Goal: Information Seeking & Learning: Learn about a topic

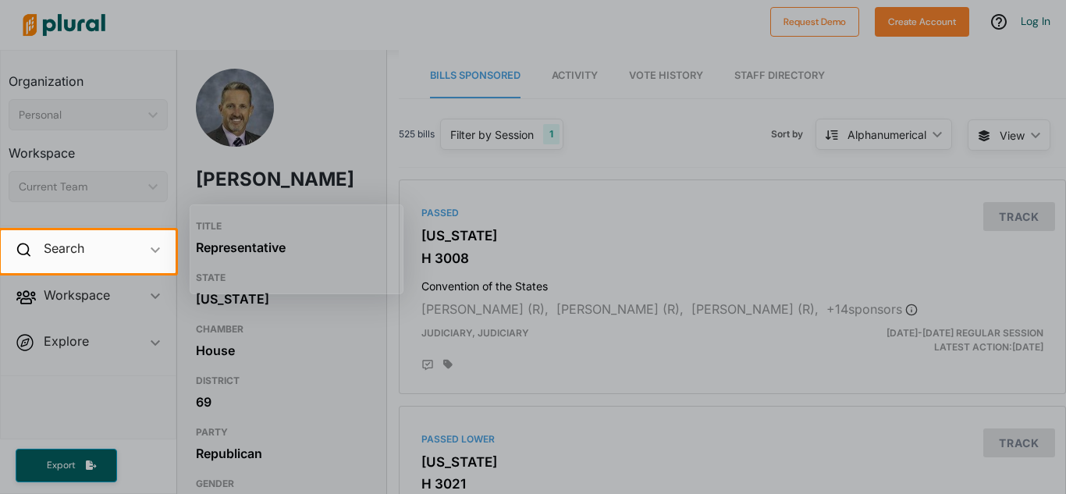
click at [214, 55] on div at bounding box center [533, 115] width 1066 height 230
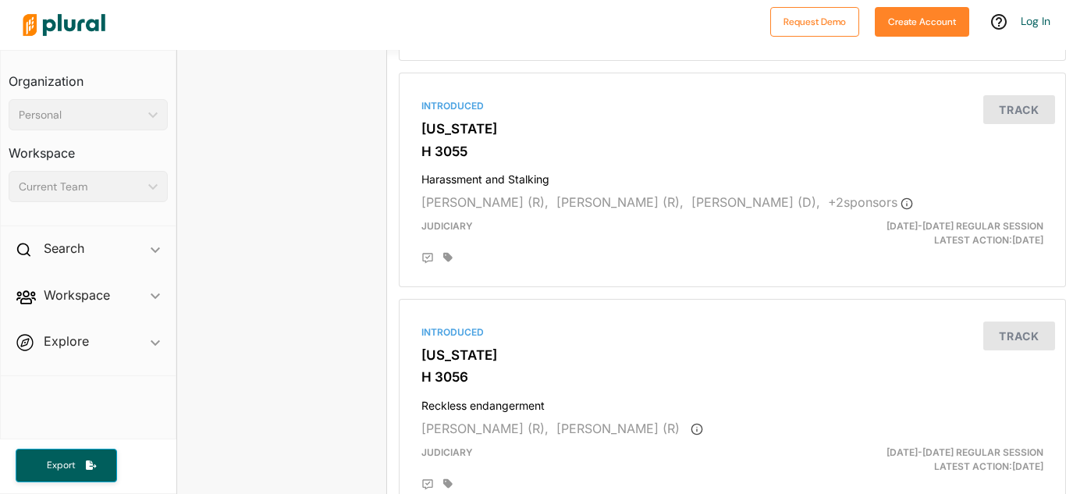
scroll to position [2238, 0]
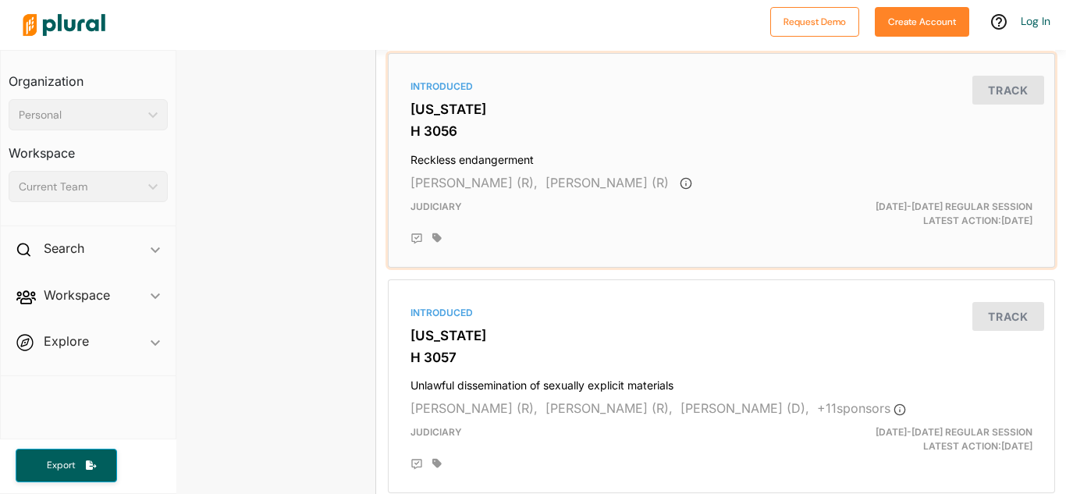
click at [641, 241] on div at bounding box center [732, 238] width 600 height 12
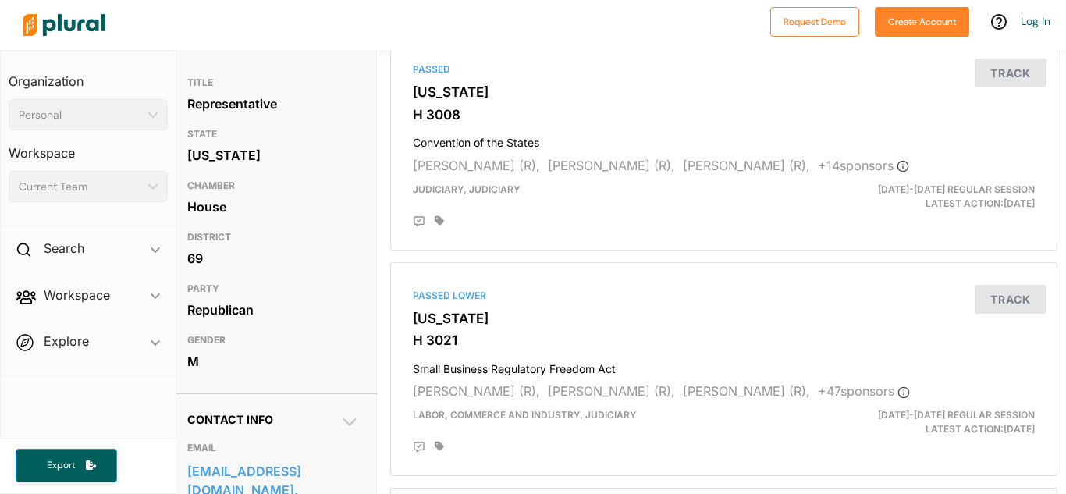
scroll to position [144, 9]
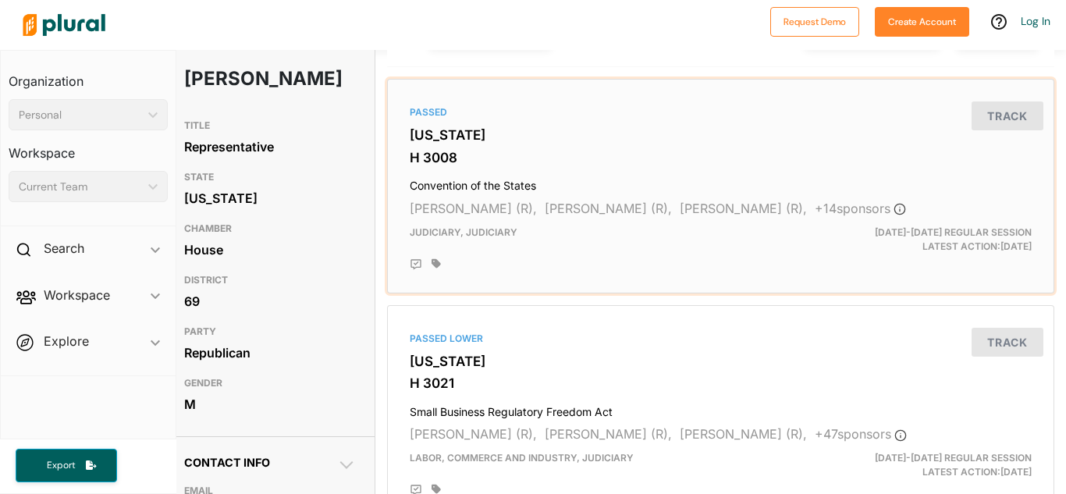
click at [784, 136] on h3 "[US_STATE]" at bounding box center [721, 135] width 622 height 16
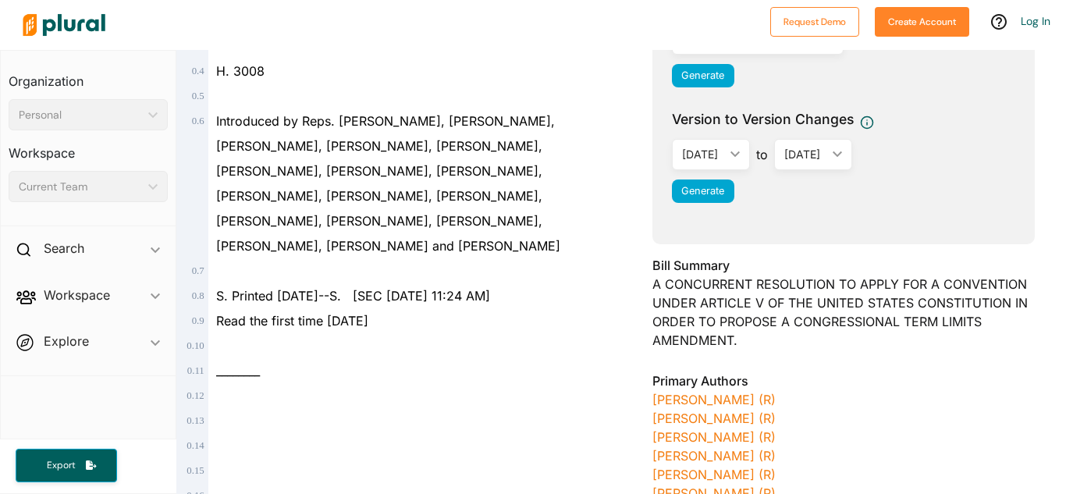
scroll to position [273, 0]
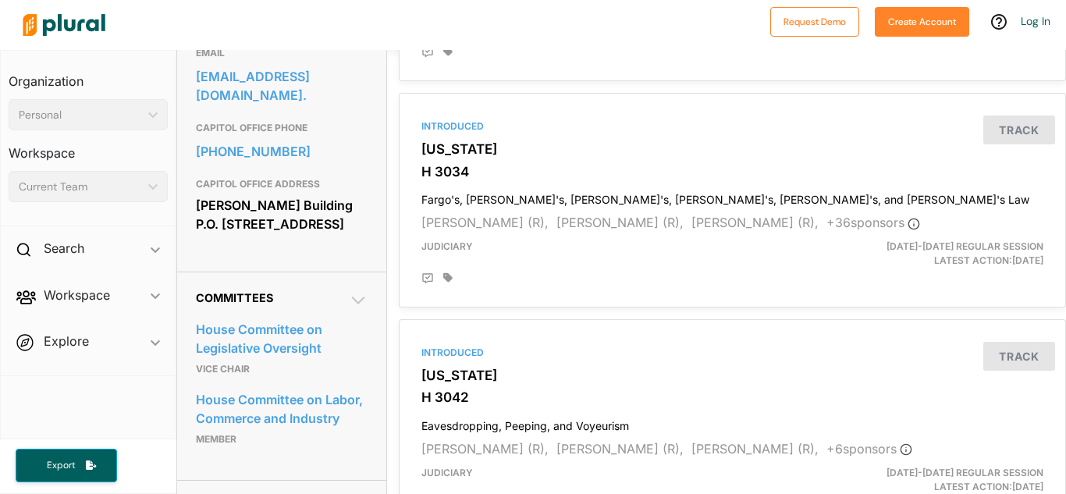
scroll to position [542, 0]
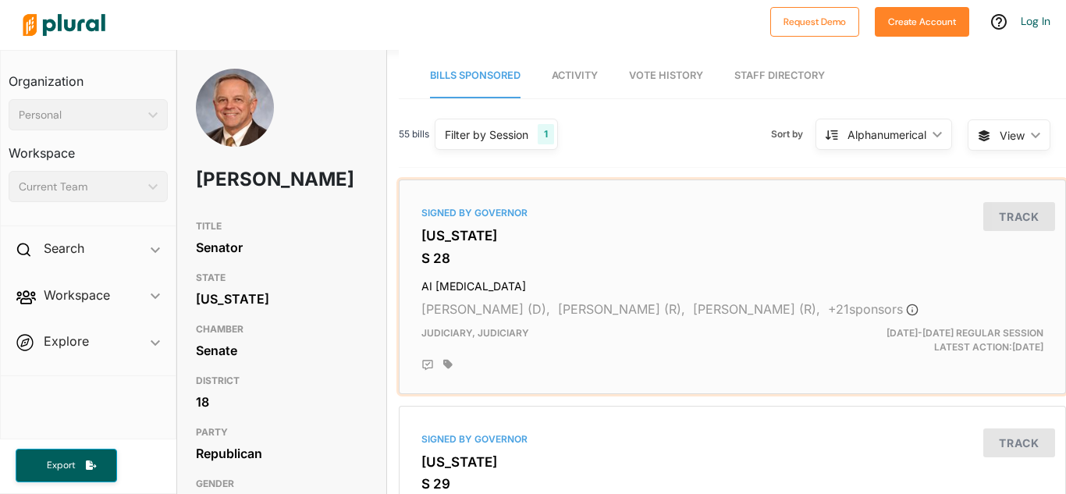
click at [628, 251] on h3 "S 28" at bounding box center [732, 258] width 622 height 16
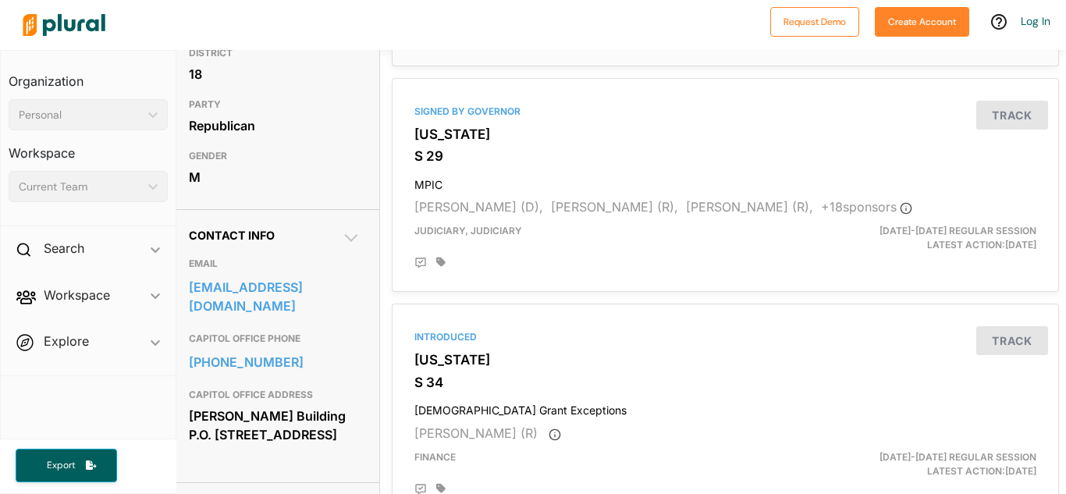
scroll to position [328, 7]
click at [732, 203] on span "[PERSON_NAME] (R)," at bounding box center [749, 206] width 127 height 16
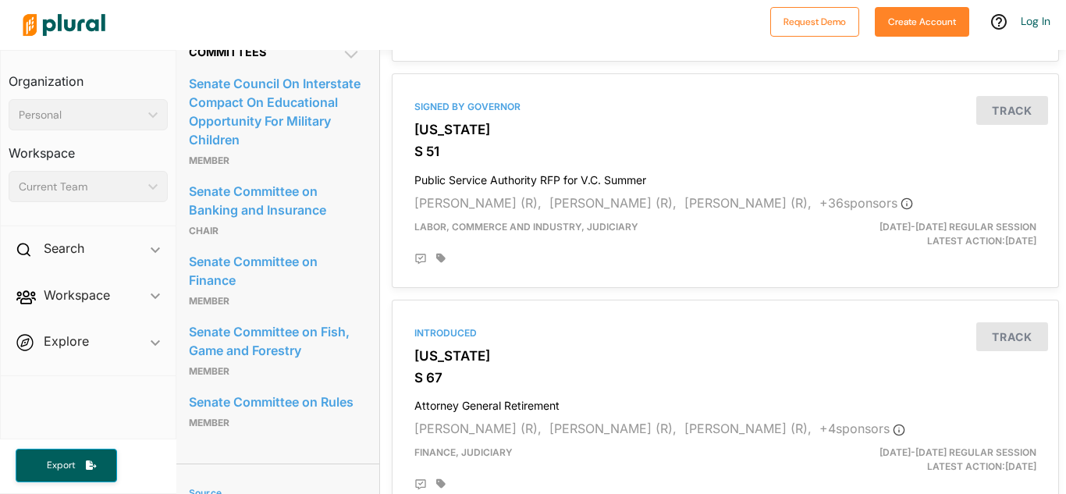
scroll to position [785, 7]
